Goal: Task Accomplishment & Management: Complete application form

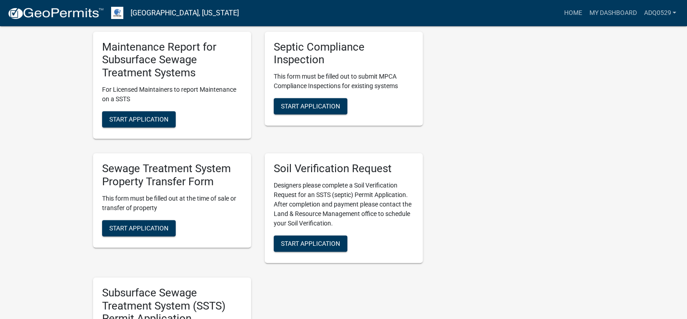
scroll to position [407, 0]
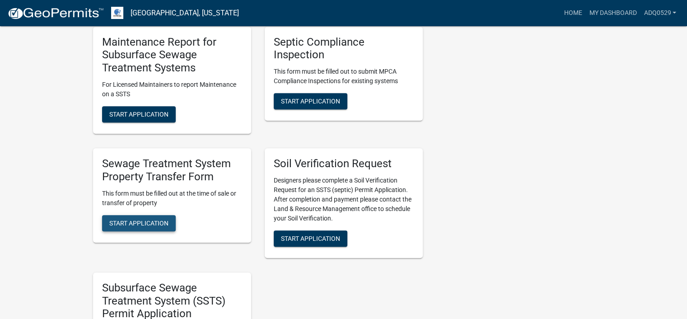
click at [168, 220] on span "Start Application" at bounding box center [138, 222] width 59 height 7
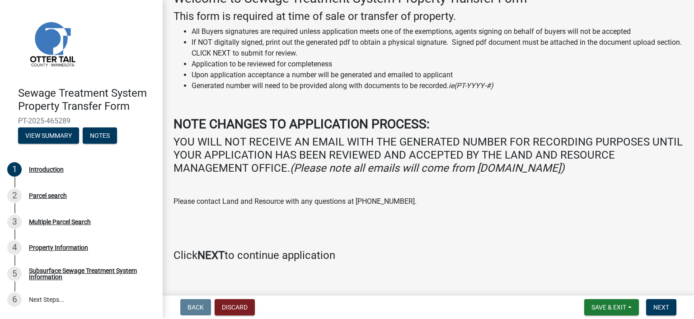
scroll to position [72, 0]
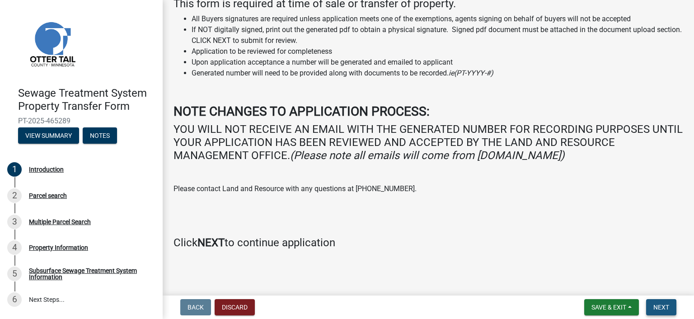
click at [649, 301] on button "Next" at bounding box center [661, 307] width 30 height 16
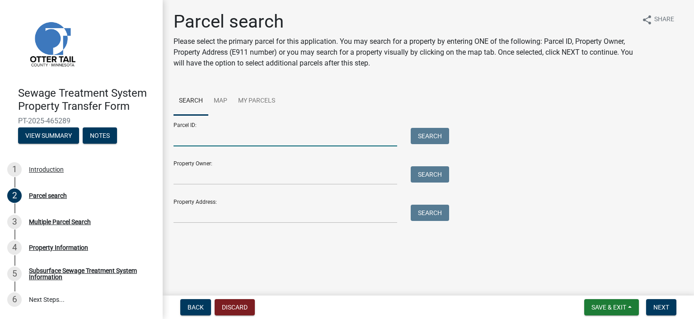
click at [245, 135] on input "Parcel ID:" at bounding box center [286, 137] width 224 height 19
click at [181, 132] on input "Parcel ID:" at bounding box center [286, 137] width 224 height 19
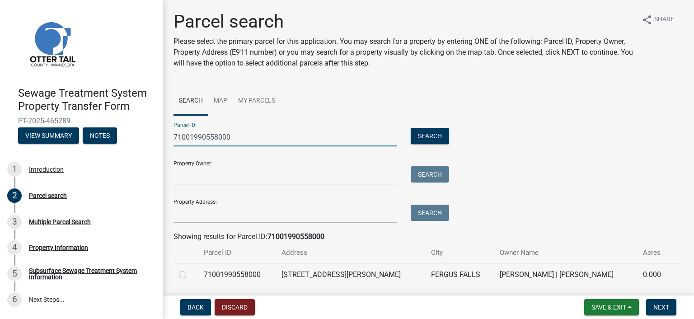
scroll to position [29, 0]
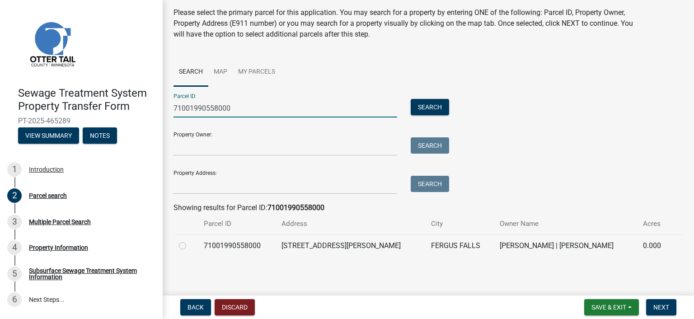
type input "71001990558000"
click at [190, 240] on label at bounding box center [190, 240] width 0 height 0
click at [190, 245] on input "radio" at bounding box center [193, 243] width 6 height 6
radio input "true"
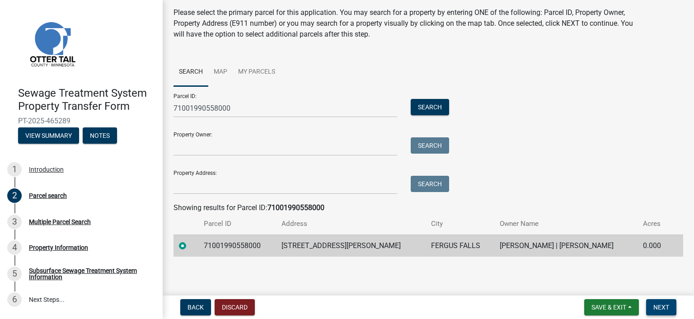
click at [668, 304] on span "Next" at bounding box center [661, 307] width 16 height 7
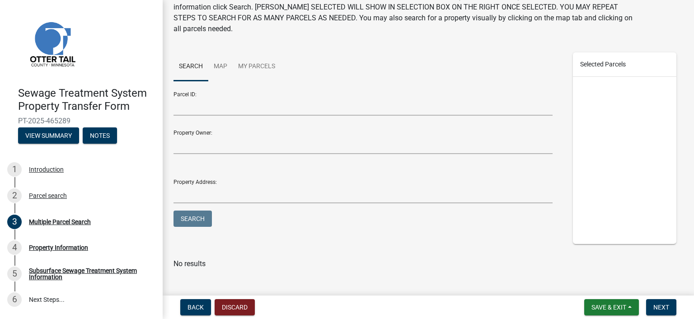
scroll to position [69, 0]
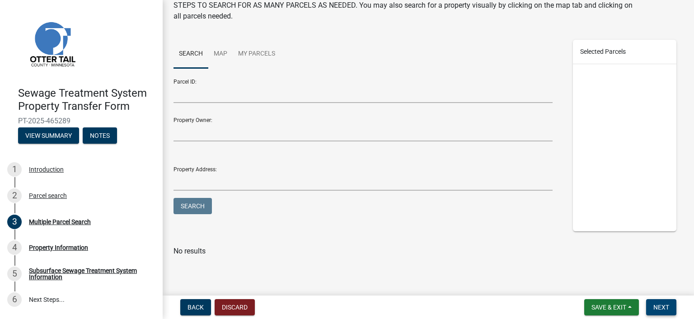
click at [658, 304] on span "Next" at bounding box center [661, 307] width 16 height 7
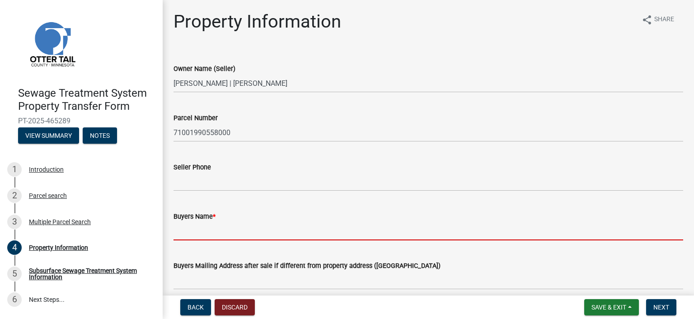
click at [197, 231] on input "Buyers Name *" at bounding box center [429, 231] width 510 height 19
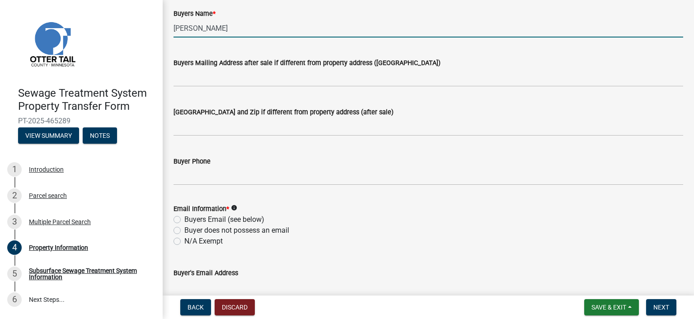
scroll to position [226, 0]
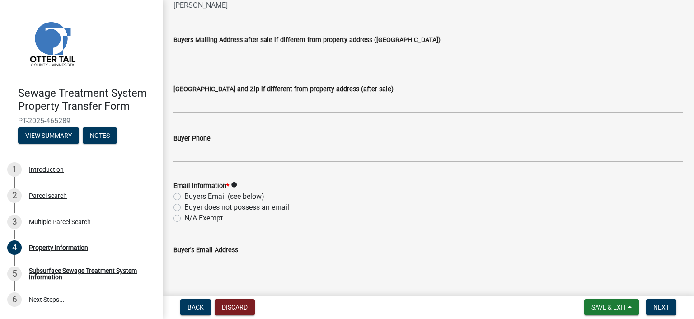
type input "[PERSON_NAME]"
click at [184, 216] on label "N/A Exempt" at bounding box center [203, 218] width 38 height 11
click at [184, 216] on input "N/A Exempt" at bounding box center [187, 216] width 6 height 6
radio input "true"
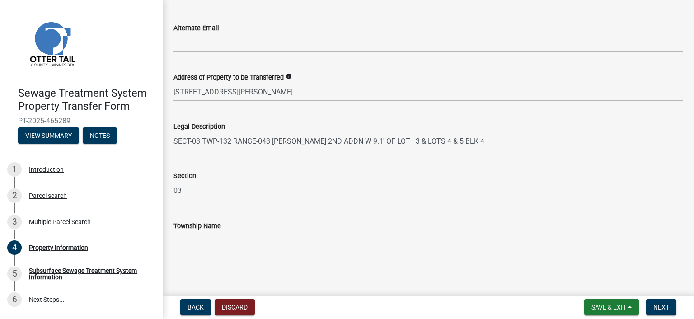
scroll to position [497, 0]
click at [662, 302] on button "Next" at bounding box center [661, 307] width 30 height 16
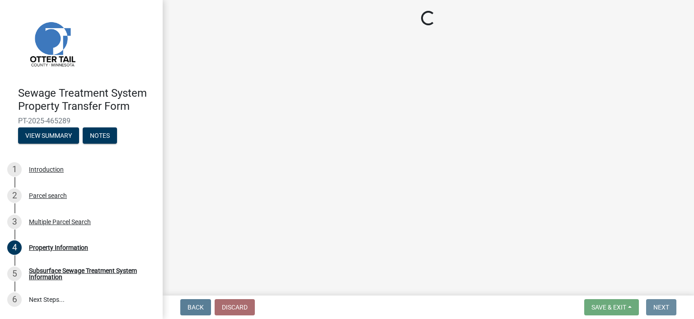
scroll to position [0, 0]
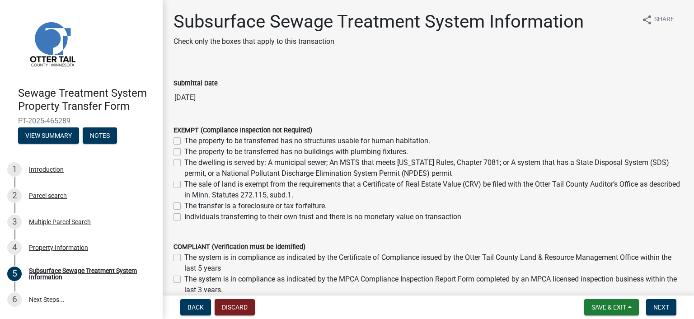
click at [184, 160] on label "The dwelling is served by: A municipal sewer; An MSTS that meets [US_STATE] Rul…" at bounding box center [433, 168] width 499 height 22
click at [184, 160] on input "The dwelling is served by: A municipal sewer; An MSTS that meets [US_STATE] Rul…" at bounding box center [187, 160] width 6 height 6
checkbox input "true"
checkbox input "false"
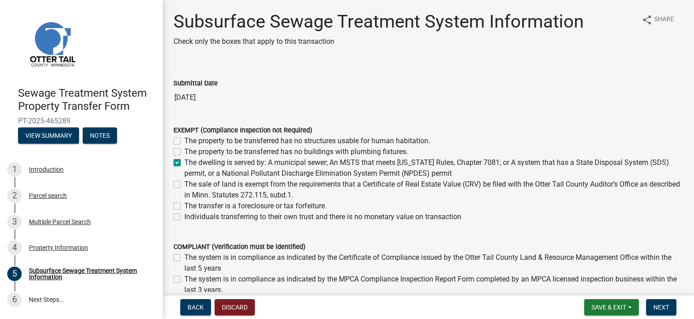
checkbox input "true"
checkbox input "false"
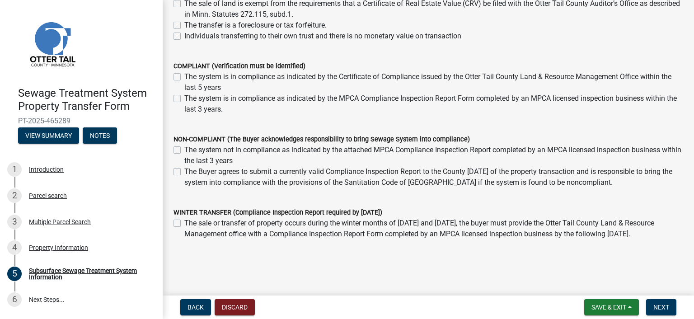
scroll to position [201, 0]
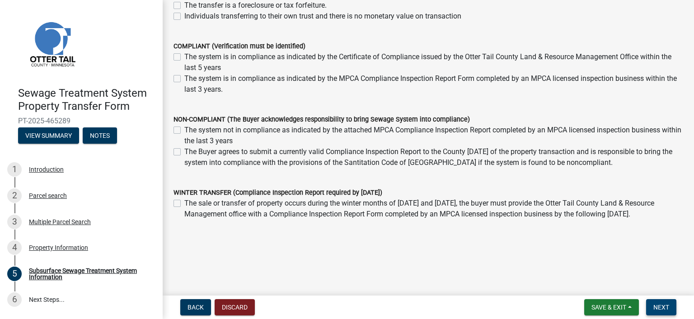
click at [664, 305] on span "Next" at bounding box center [661, 307] width 16 height 7
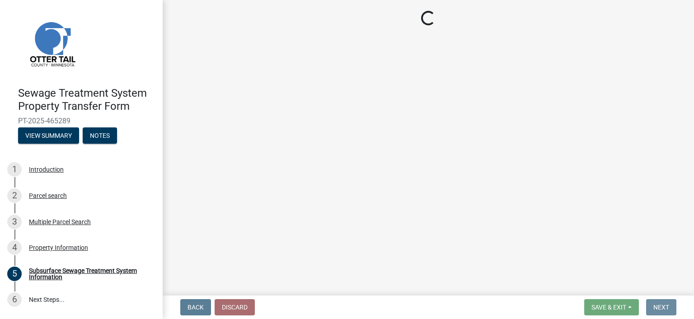
scroll to position [0, 0]
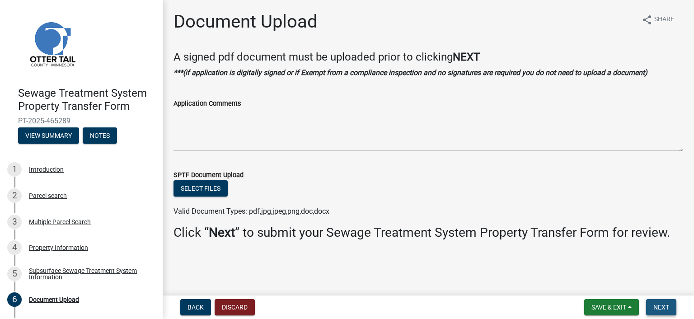
click at [658, 304] on span "Next" at bounding box center [661, 307] width 16 height 7
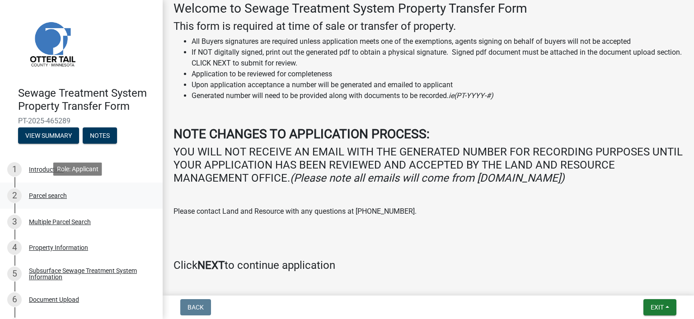
scroll to position [23, 0]
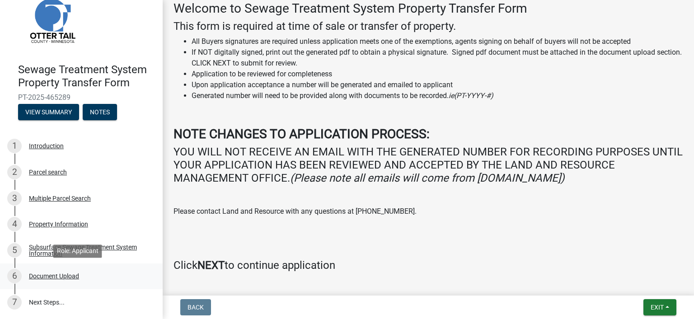
click at [53, 278] on div "Document Upload" at bounding box center [54, 276] width 50 height 6
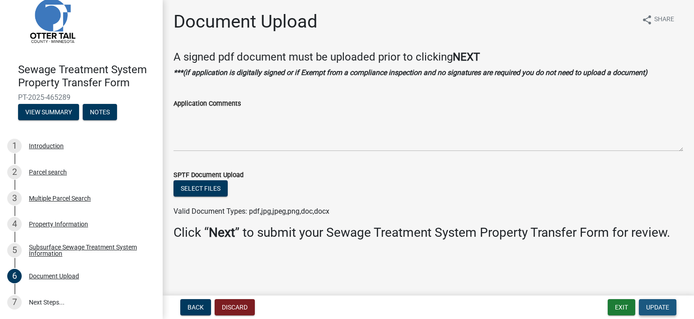
click at [648, 305] on span "Update" at bounding box center [657, 307] width 23 height 7
